Goal: Transaction & Acquisition: Purchase product/service

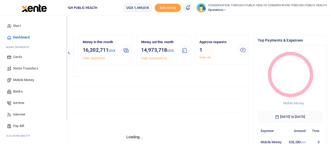
click at [25, 80] on span "Mobile Money" at bounding box center [23, 79] width 21 height 5
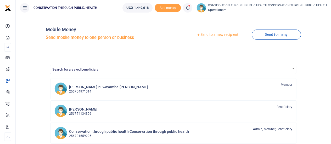
click at [220, 34] on link "Send to a new recipient" at bounding box center [217, 34] width 68 height 9
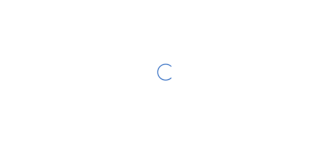
select select "Loading bundles"
select select
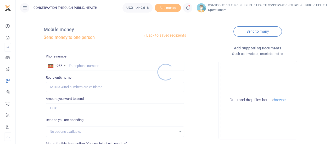
click at [82, 65] on div at bounding box center [165, 72] width 331 height 144
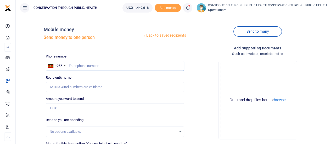
click at [82, 65] on input "text" at bounding box center [115, 66] width 138 height 10
type input "708448946"
type input "Annet Najjuuko"
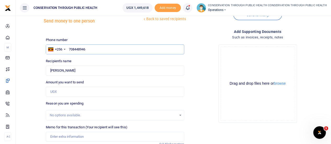
scroll to position [26, 0]
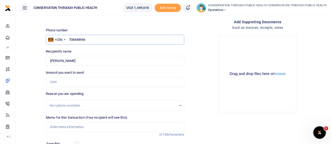
type input "708448946"
drag, startPoint x: 79, startPoint y: 60, endPoint x: 50, endPoint y: 60, distance: 29.3
click at [50, 60] on input "Found" at bounding box center [115, 61] width 138 height 10
type input "Antuma Shoppers"
click at [81, 83] on input "Amount you want to send" at bounding box center [115, 82] width 138 height 10
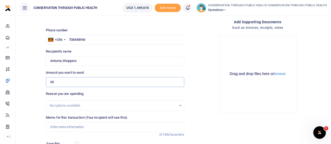
type input "60,000"
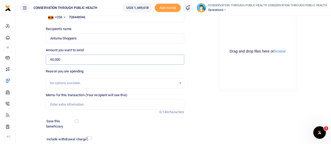
scroll to position [78, 0]
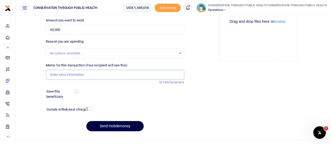
click at [68, 74] on input "Memo for this transaction (Your recipient will see this)" at bounding box center [115, 75] width 138 height 10
type input "Stationary supply"
click at [86, 108] on input "checkbox" at bounding box center [88, 108] width 7 height 3
checkbox input "true"
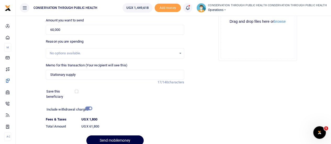
scroll to position [101, 0]
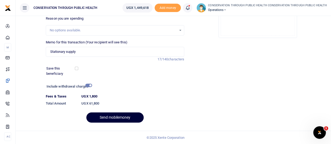
click at [105, 114] on button "Send mobilemoney" at bounding box center [114, 117] width 57 height 10
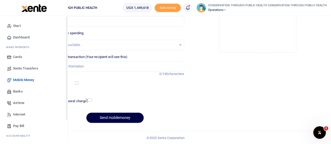
click at [21, 37] on span "Dashboard" at bounding box center [21, 37] width 16 height 5
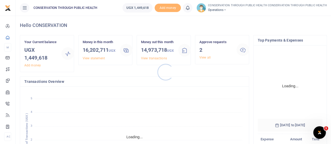
click at [204, 56] on div at bounding box center [165, 72] width 331 height 144
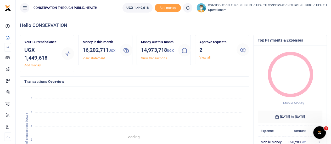
scroll to position [4, 4]
click at [204, 57] on link "View all" at bounding box center [204, 58] width 11 height 4
click at [206, 58] on link "View all" at bounding box center [204, 58] width 11 height 4
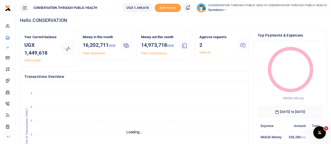
scroll to position [0, 0]
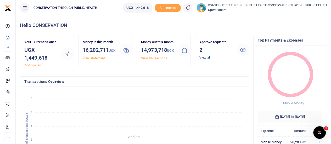
click at [205, 57] on link "View all" at bounding box center [204, 58] width 11 height 4
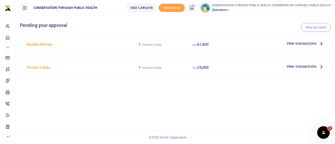
click at [320, 43] on icon at bounding box center [321, 44] width 6 height 6
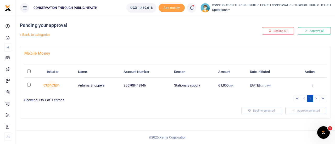
click at [27, 85] on td at bounding box center [34, 85] width 20 height 15
click at [28, 86] on input "checkbox" at bounding box center [28, 84] width 3 height 3
checkbox input "true"
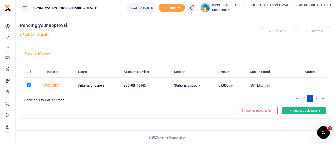
click at [295, 108] on button "Approve selected (1)" at bounding box center [304, 110] width 44 height 7
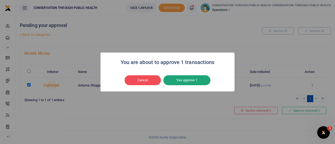
click at [192, 83] on button "Yes approve 1" at bounding box center [186, 80] width 47 height 10
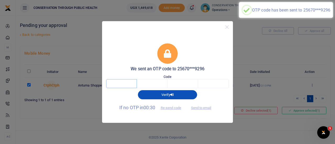
click at [126, 84] on input "text" at bounding box center [121, 83] width 31 height 9
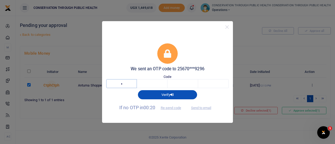
type input "4"
type input "3"
type input "7"
type input "6"
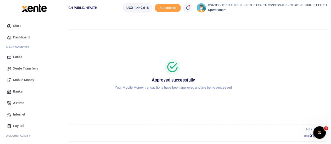
click at [27, 36] on span "Dashboard" at bounding box center [21, 37] width 16 height 5
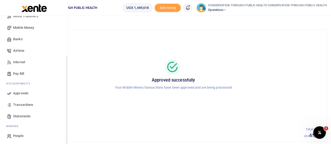
scroll to position [54, 0]
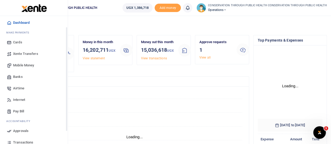
scroll to position [54, 0]
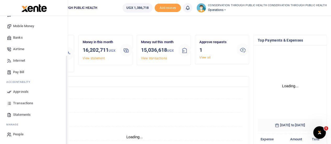
click at [18, 112] on span "Statements" at bounding box center [22, 114] width 18 height 5
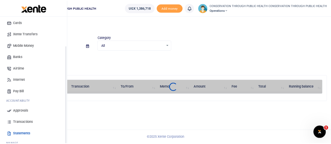
scroll to position [54, 0]
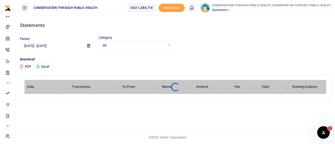
click at [88, 46] on icon at bounding box center [88, 45] width 3 height 3
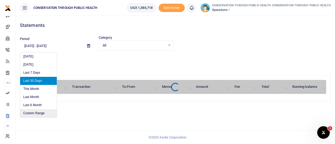
click at [39, 111] on li "Custom Range" at bounding box center [38, 113] width 37 height 8
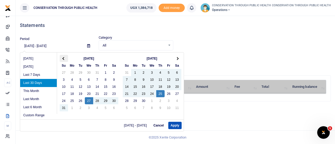
click at [62, 57] on th at bounding box center [64, 58] width 8 height 7
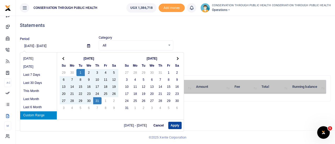
click at [176, 127] on button "Apply" at bounding box center [174, 125] width 13 height 7
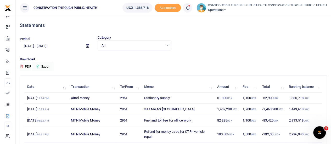
click at [87, 63] on div "Download PDF Excel" at bounding box center [173, 64] width 307 height 14
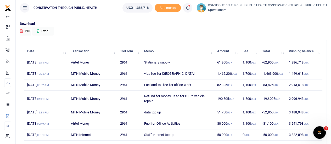
scroll to position [0, 0]
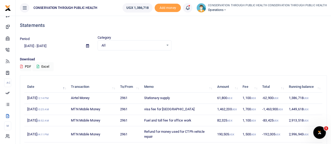
click at [86, 46] on icon at bounding box center [87, 45] width 3 height 3
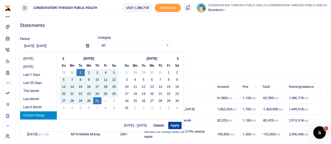
click at [173, 125] on button "Apply" at bounding box center [174, 125] width 13 height 7
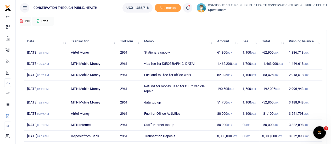
scroll to position [100, 0]
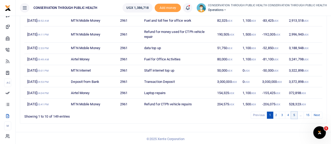
click at [293, 115] on link "5" at bounding box center [294, 115] width 6 height 7
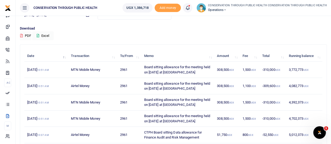
scroll to position [135, 0]
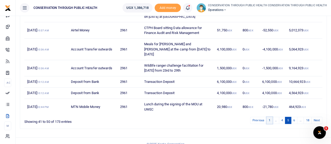
click at [270, 117] on link "1" at bounding box center [269, 120] width 6 height 7
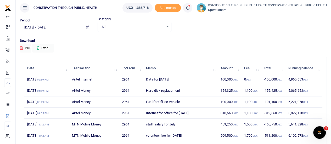
scroll to position [26, 0]
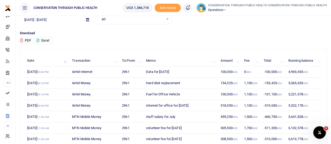
click at [47, 37] on button "Excel" at bounding box center [42, 40] width 21 height 9
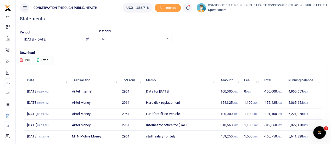
scroll to position [0, 0]
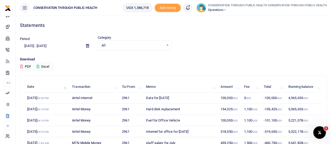
click at [86, 46] on icon at bounding box center [87, 45] width 3 height 3
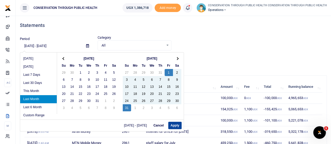
click at [175, 125] on button "Apply" at bounding box center [174, 125] width 13 height 7
type input "[DATE] - [DATE]"
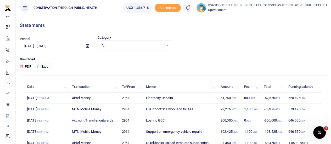
click at [47, 64] on button "Excel" at bounding box center [42, 66] width 21 height 9
